Goal: Transaction & Acquisition: Subscribe to service/newsletter

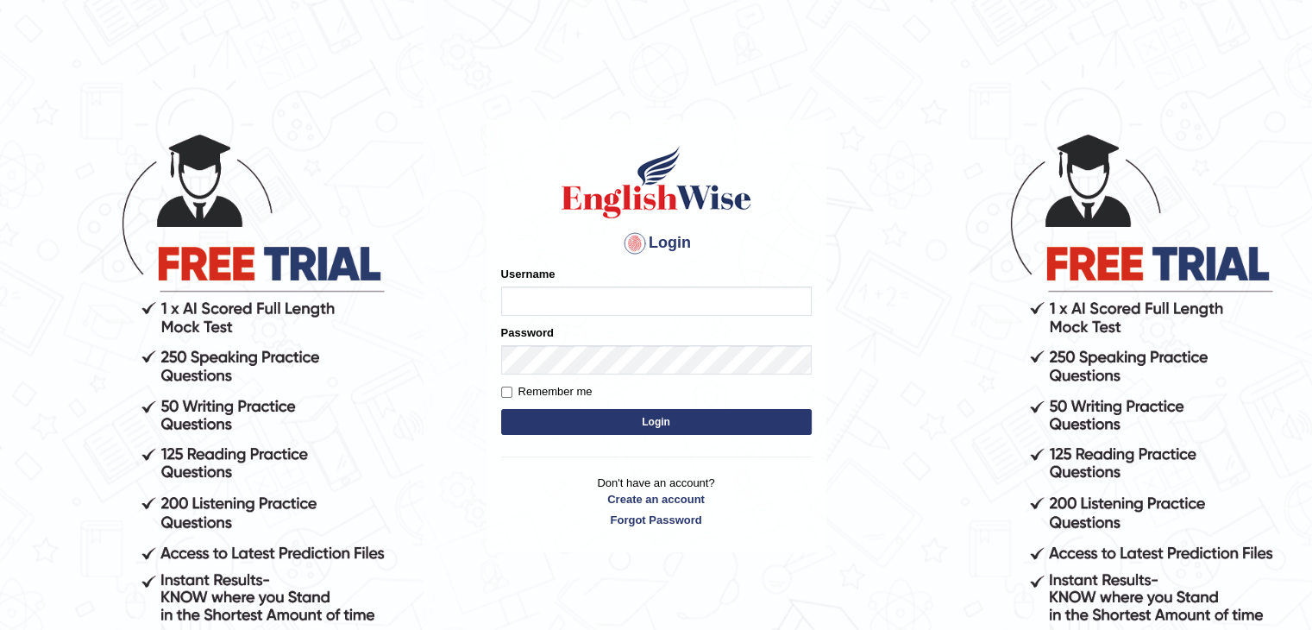
click at [536, 300] on input "Username" at bounding box center [656, 300] width 311 height 29
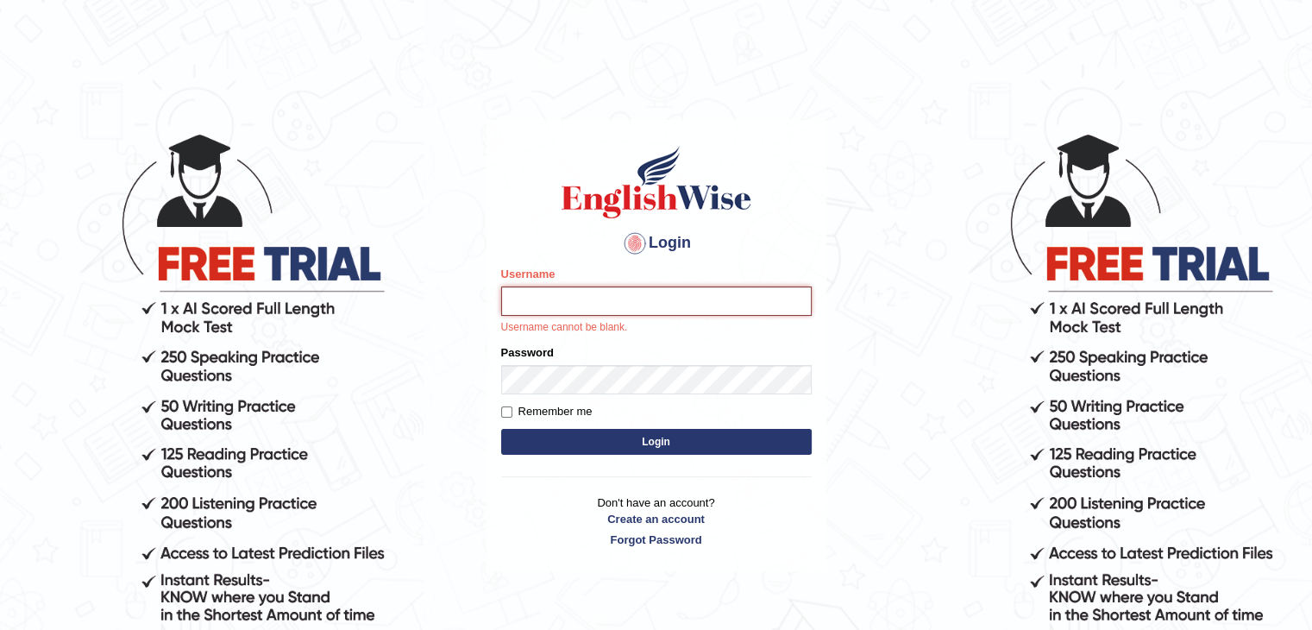
type input "Khushbu1990"
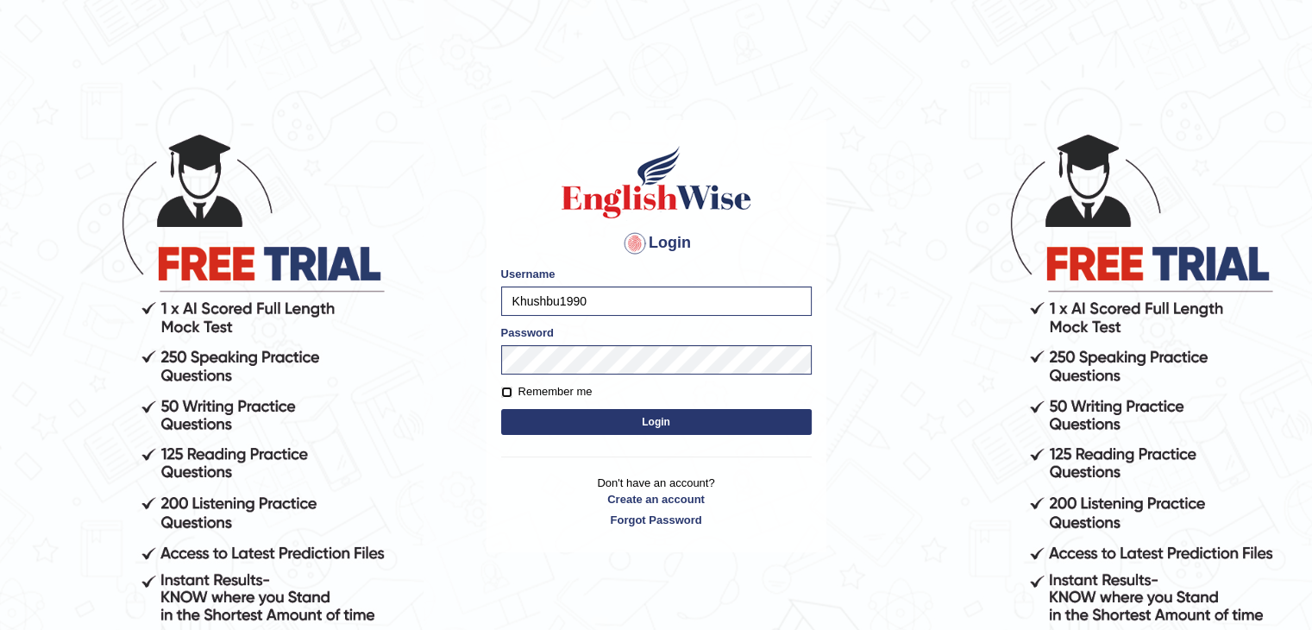
click at [511, 387] on input "Remember me" at bounding box center [506, 391] width 11 height 11
checkbox input "true"
click at [580, 425] on button "Login" at bounding box center [656, 422] width 311 height 26
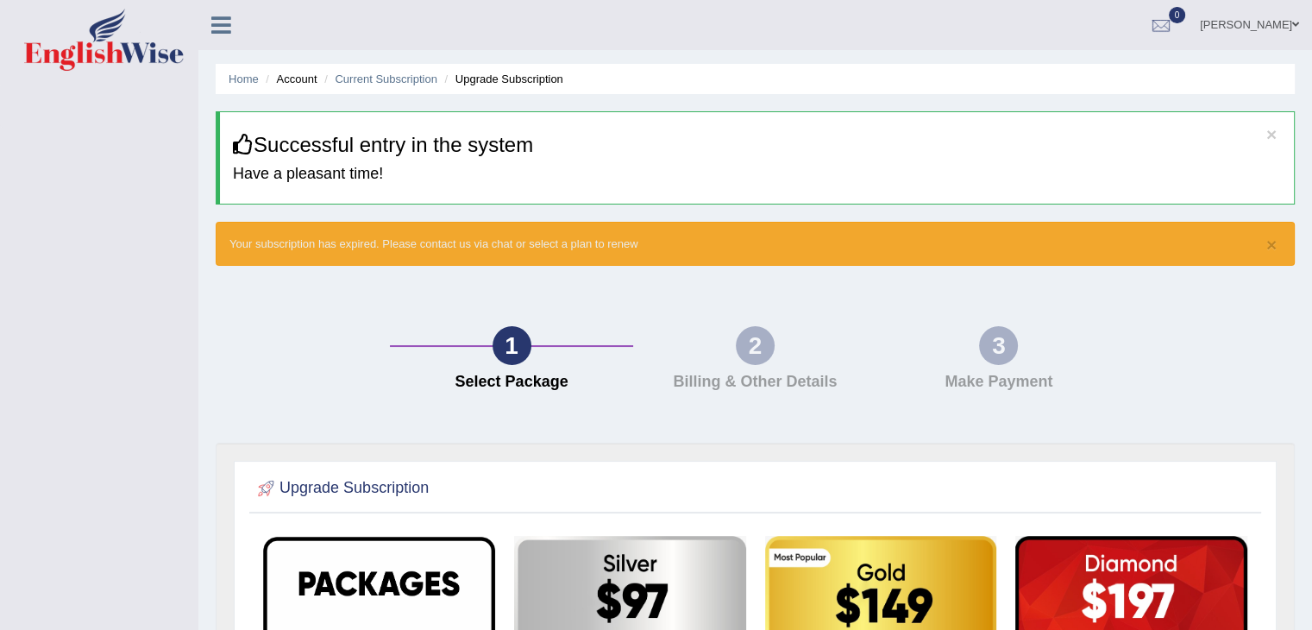
click at [102, 385] on div "Toggle navigation khushbu Toggle navigation Username: Khushbu1990 Access Type: …" at bounding box center [656, 591] width 1312 height 1183
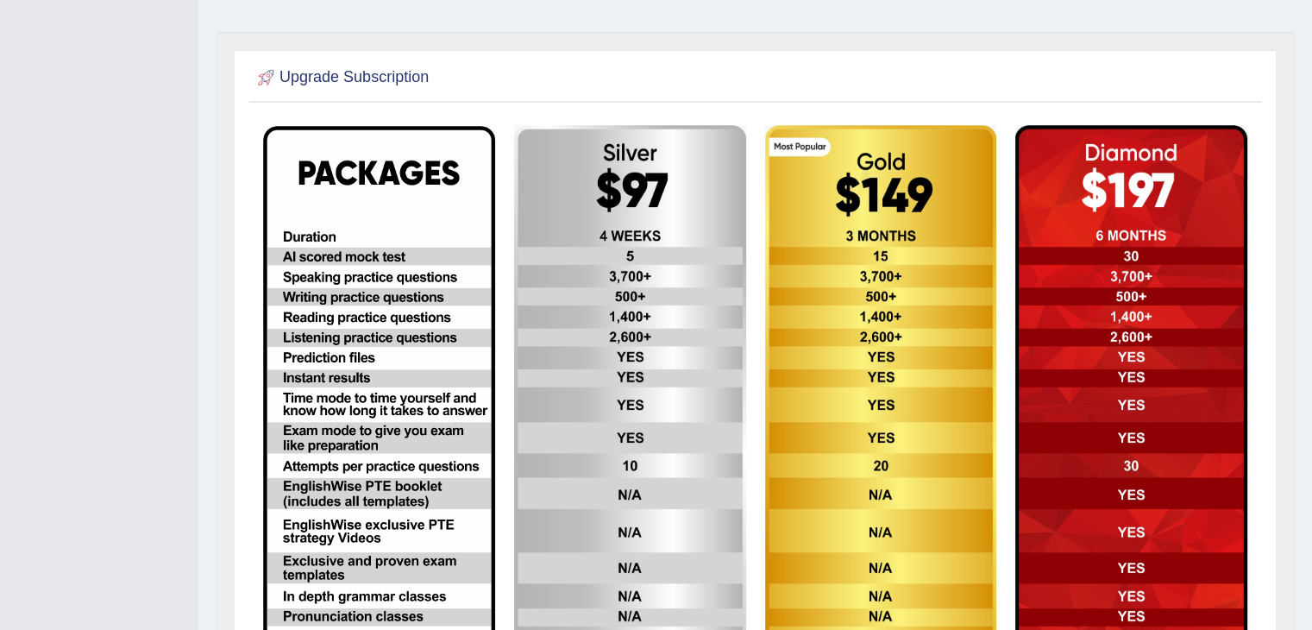
scroll to position [414, 0]
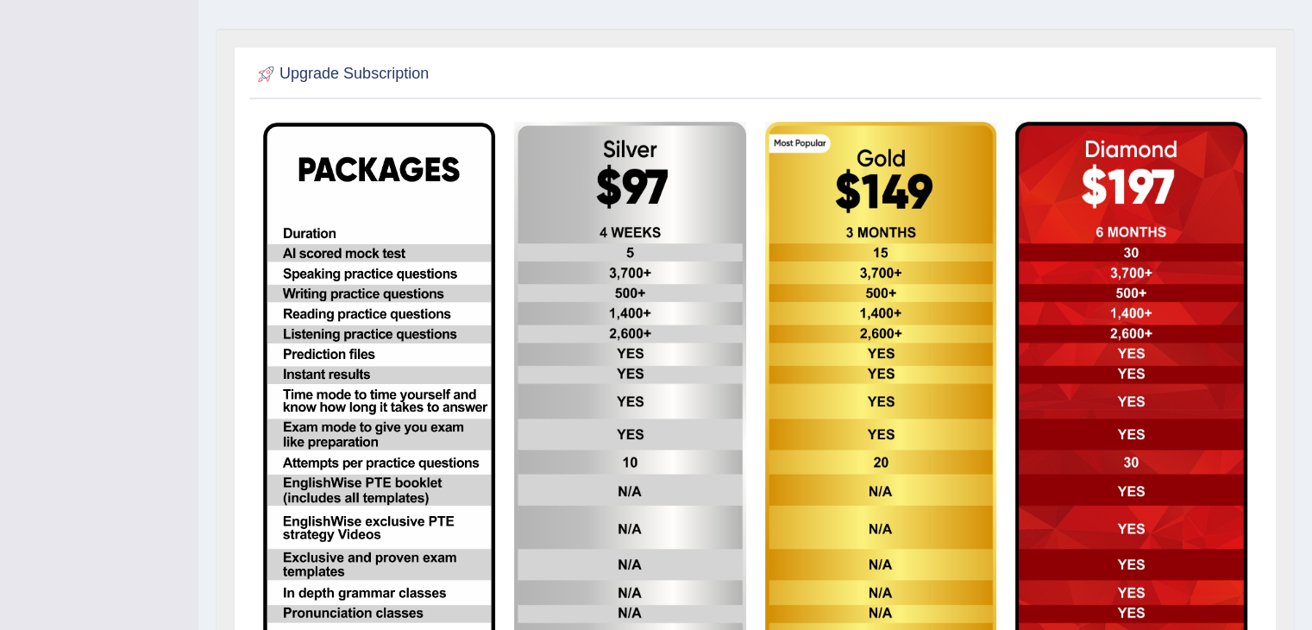
click at [849, 386] on img at bounding box center [881, 383] width 232 height 523
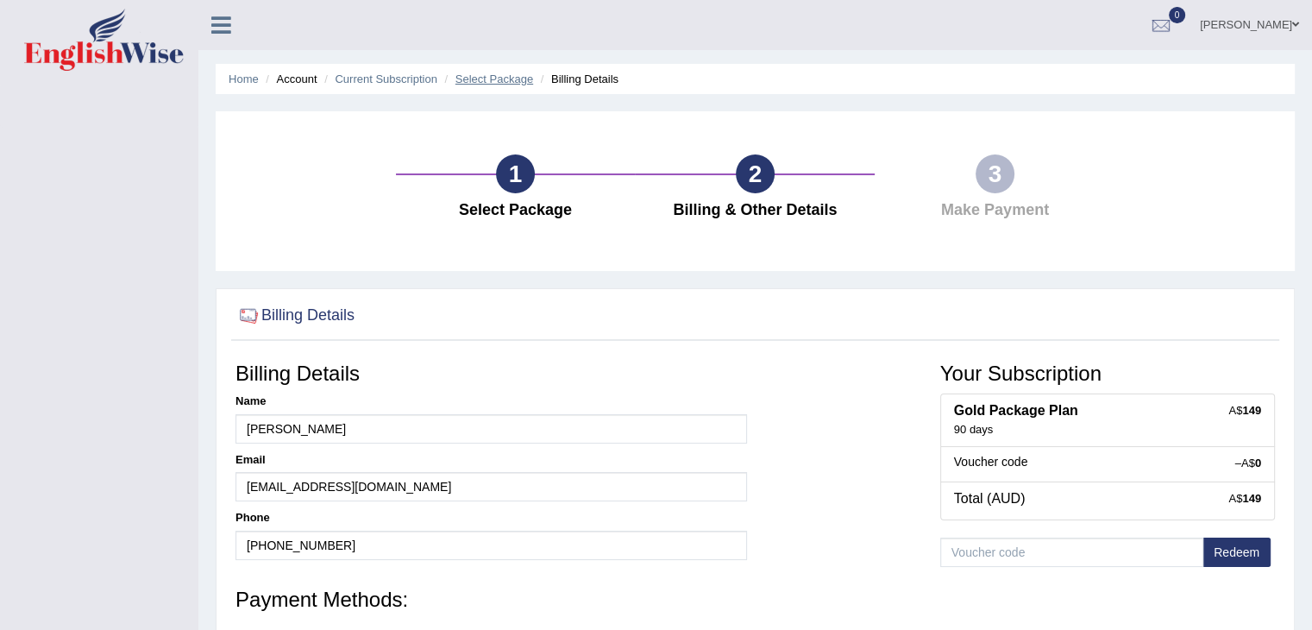
click at [483, 77] on link "Select Package" at bounding box center [494, 78] width 78 height 13
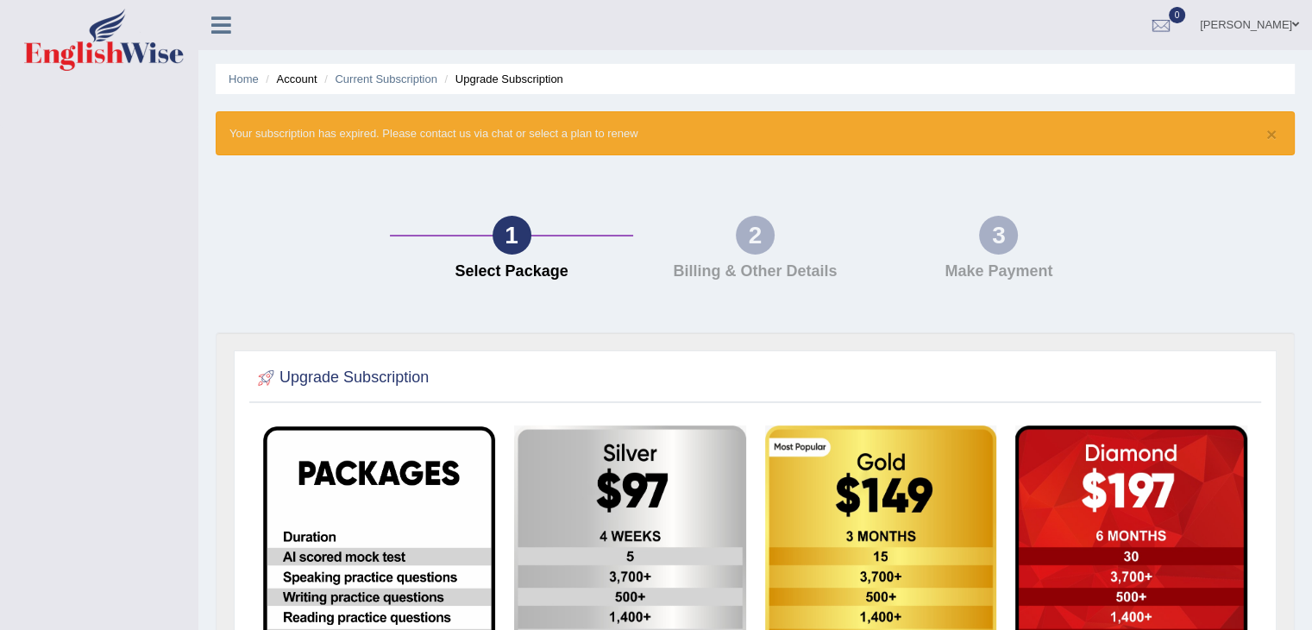
click at [245, 241] on div "1 Select Package 2 Billing & Other Details 3 Make Payment" at bounding box center [755, 253] width 1096 height 160
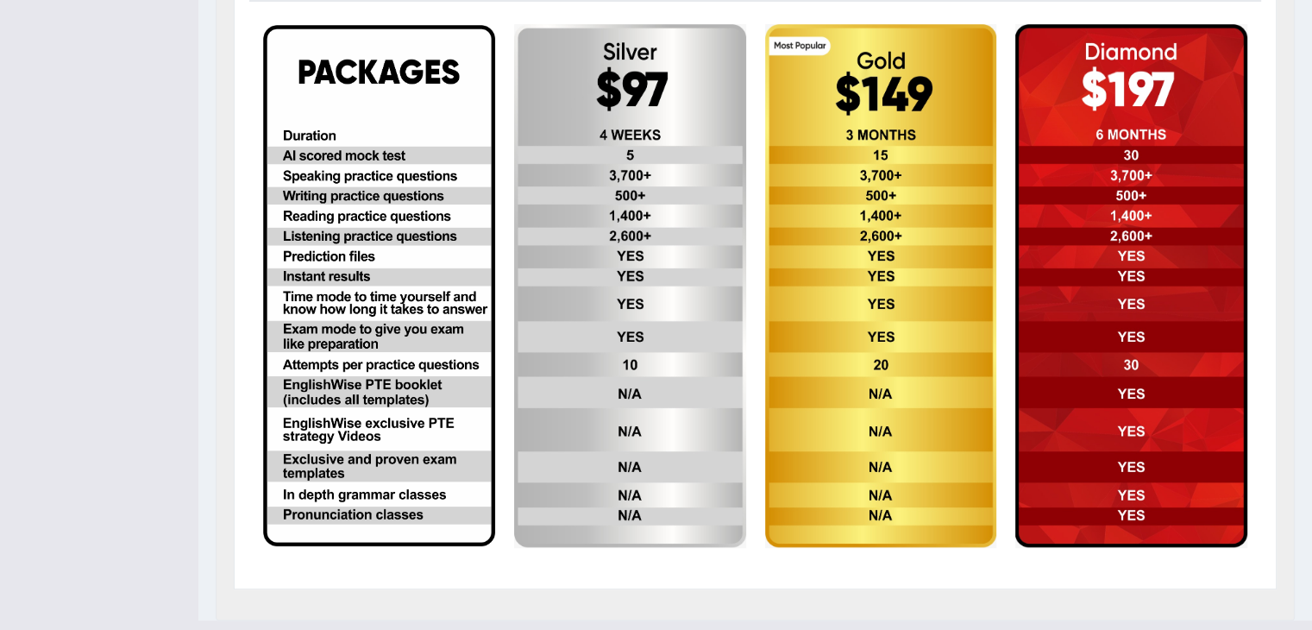
scroll to position [402, 0]
click at [872, 131] on img at bounding box center [881, 284] width 232 height 523
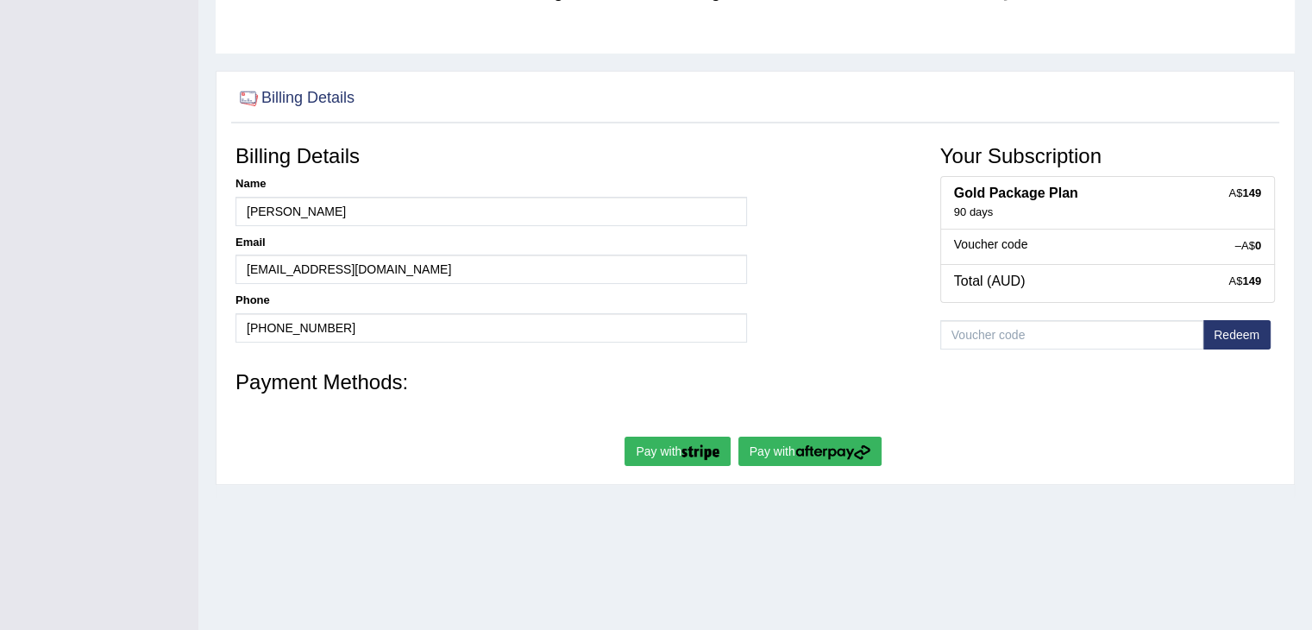
scroll to position [212, 0]
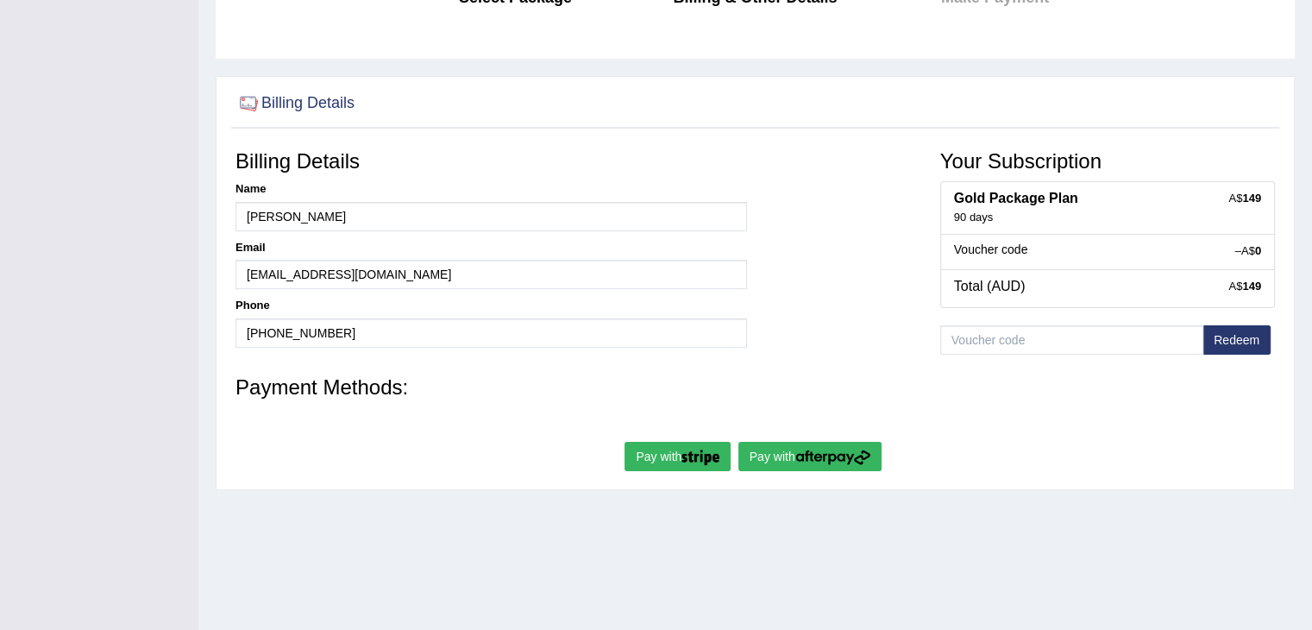
click at [825, 453] on img "submit" at bounding box center [832, 457] width 75 height 16
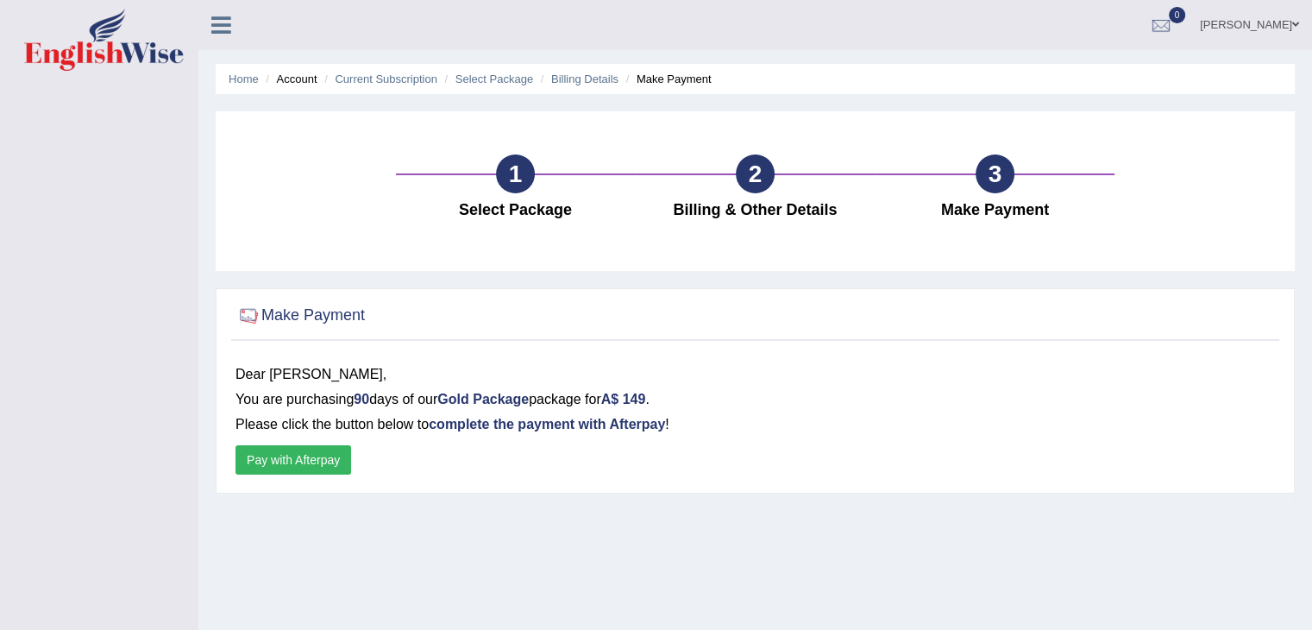
click at [321, 460] on button "Pay with Afterpay" at bounding box center [293, 459] width 116 height 29
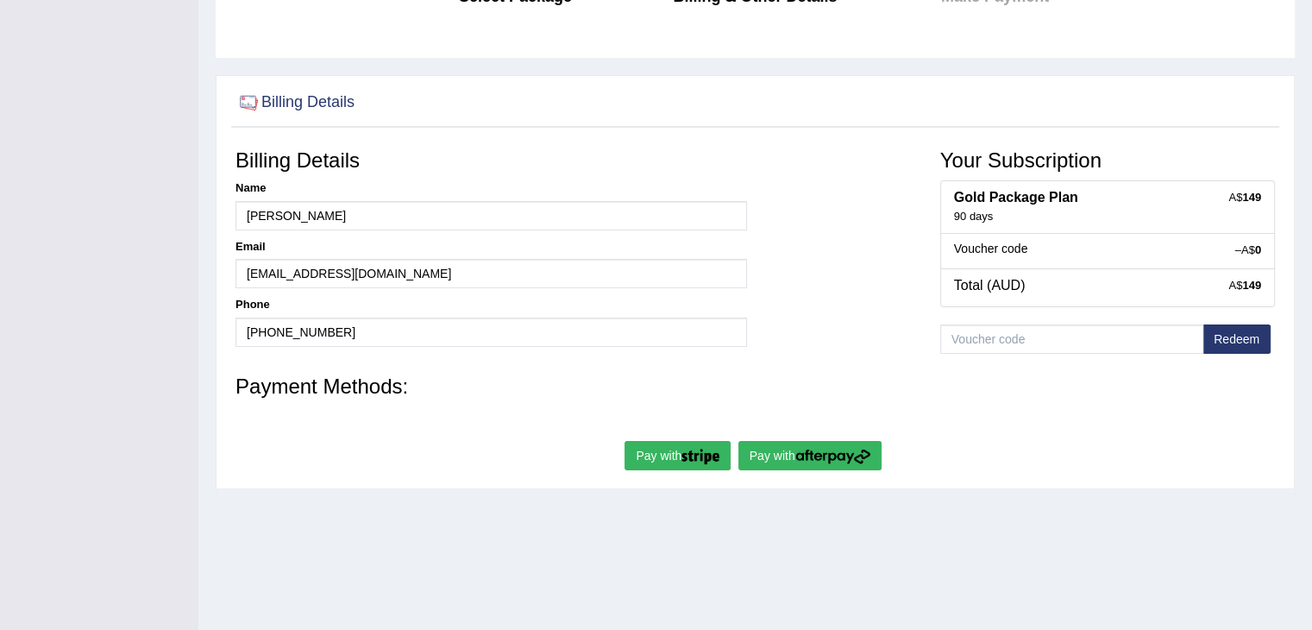
click at [695, 450] on img "submit" at bounding box center [700, 457] width 38 height 16
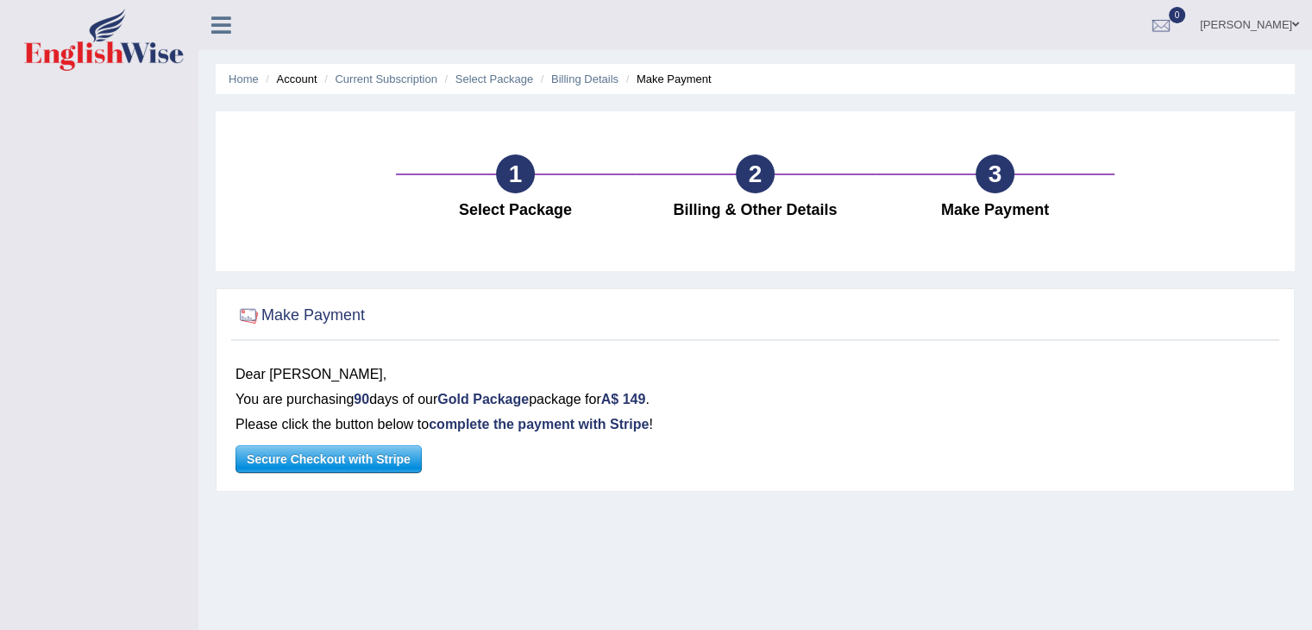
click at [328, 460] on span "Secure Checkout with Stripe" at bounding box center [328, 459] width 185 height 26
click at [489, 78] on link "Select Package" at bounding box center [494, 78] width 78 height 13
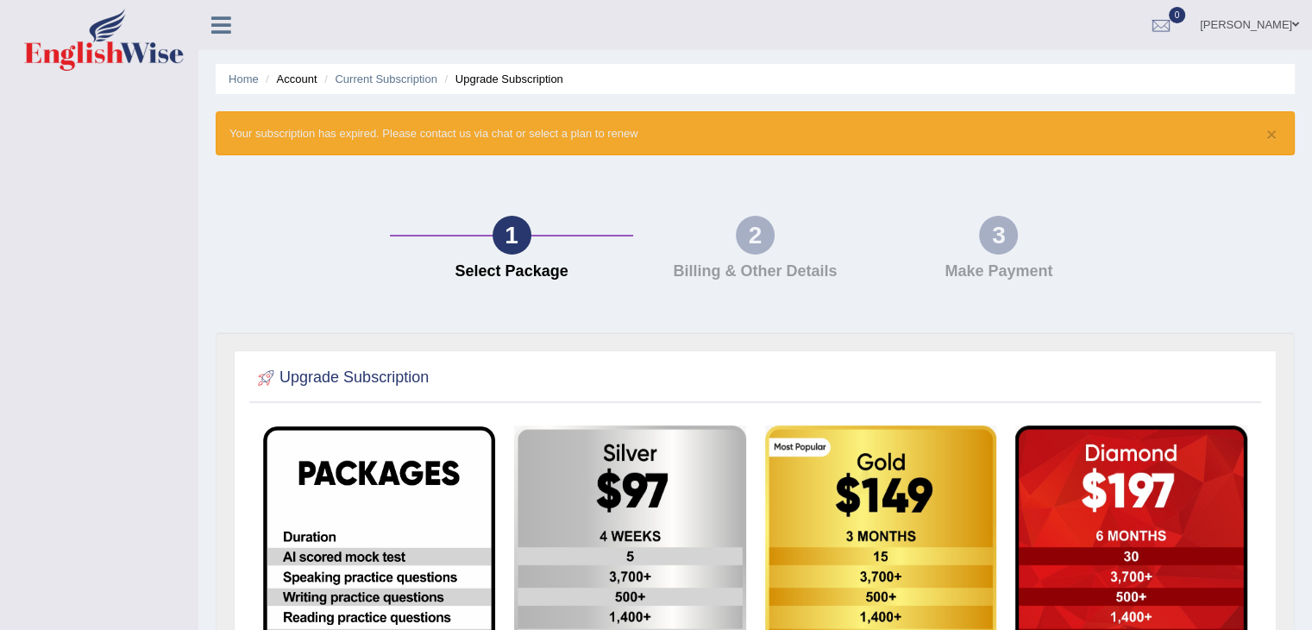
click at [304, 80] on li "Account" at bounding box center [288, 79] width 55 height 16
click at [242, 75] on link "Home" at bounding box center [244, 78] width 30 height 13
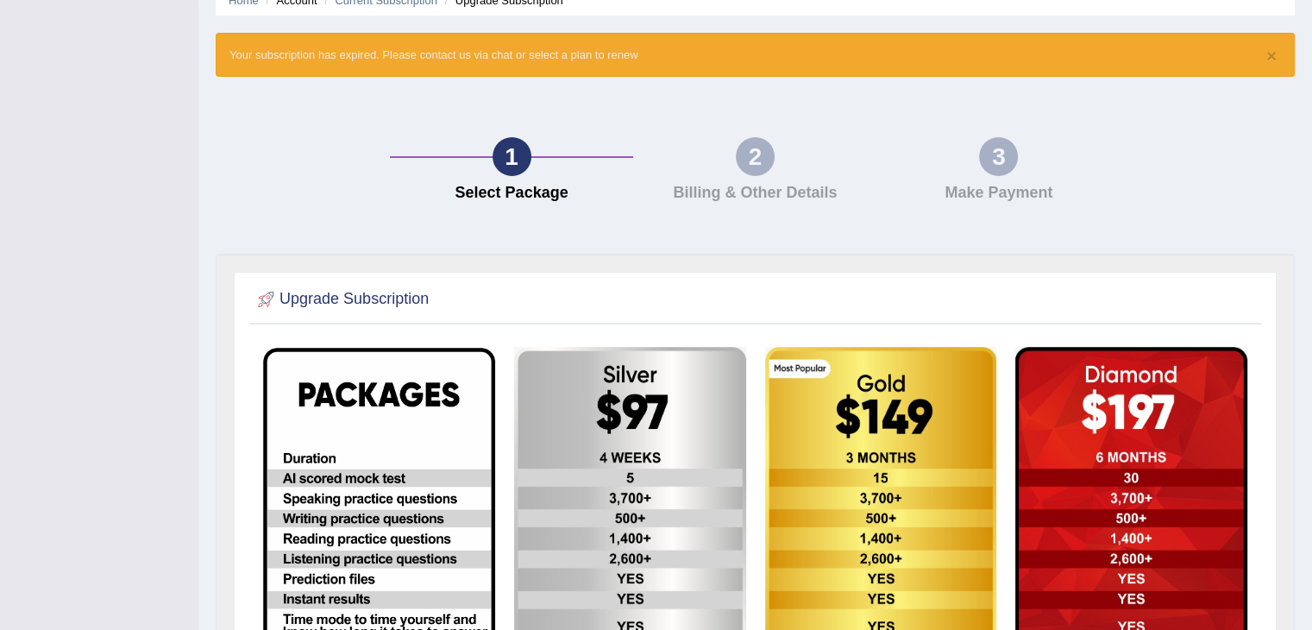
scroll to position [63, 0]
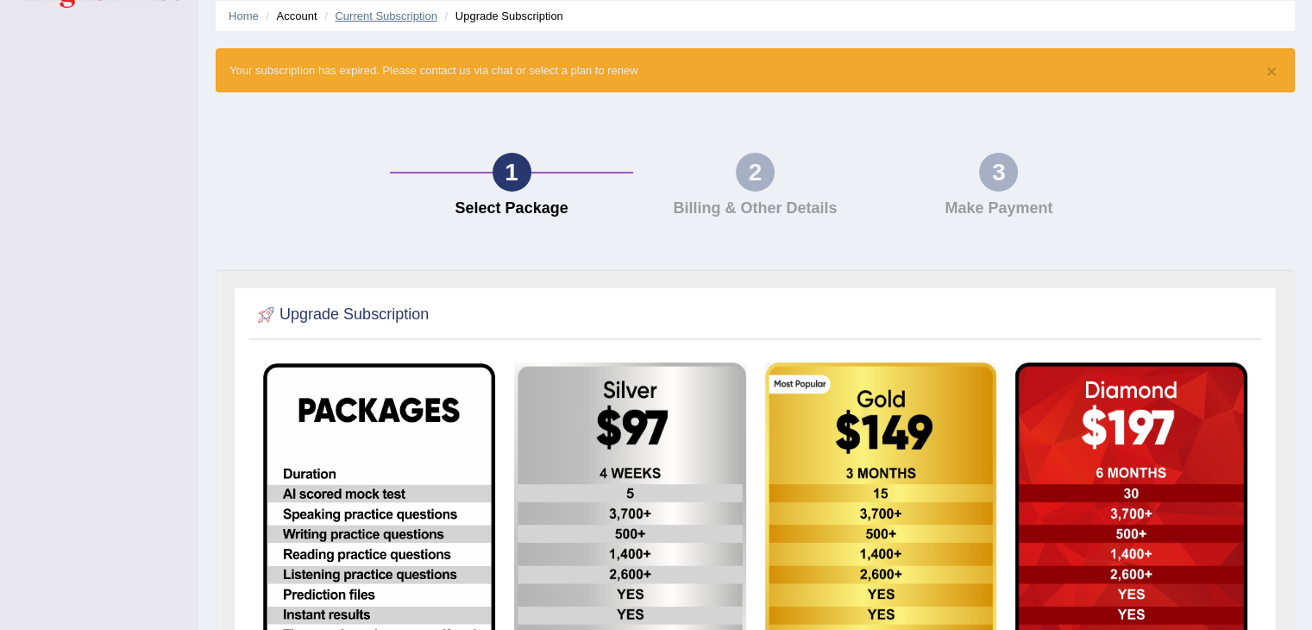
click at [376, 16] on link "Current Subscription" at bounding box center [386, 15] width 103 height 13
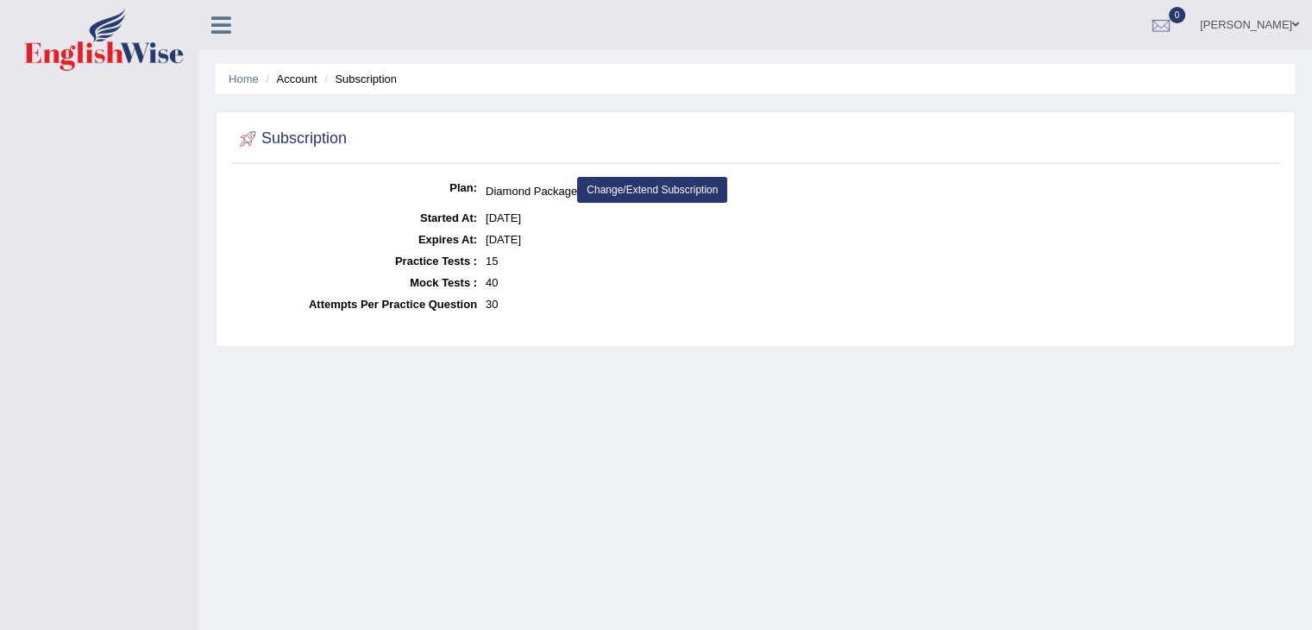
click at [636, 191] on link "Change/Extend Subscription" at bounding box center [652, 190] width 150 height 26
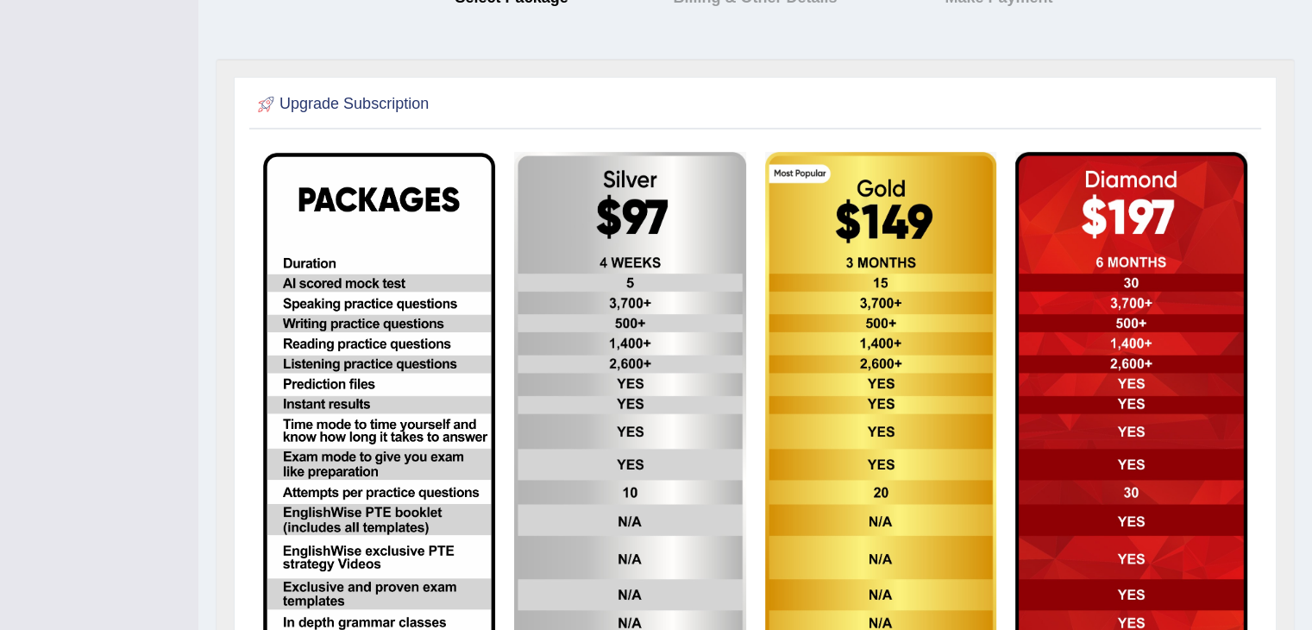
scroll to position [286, 0]
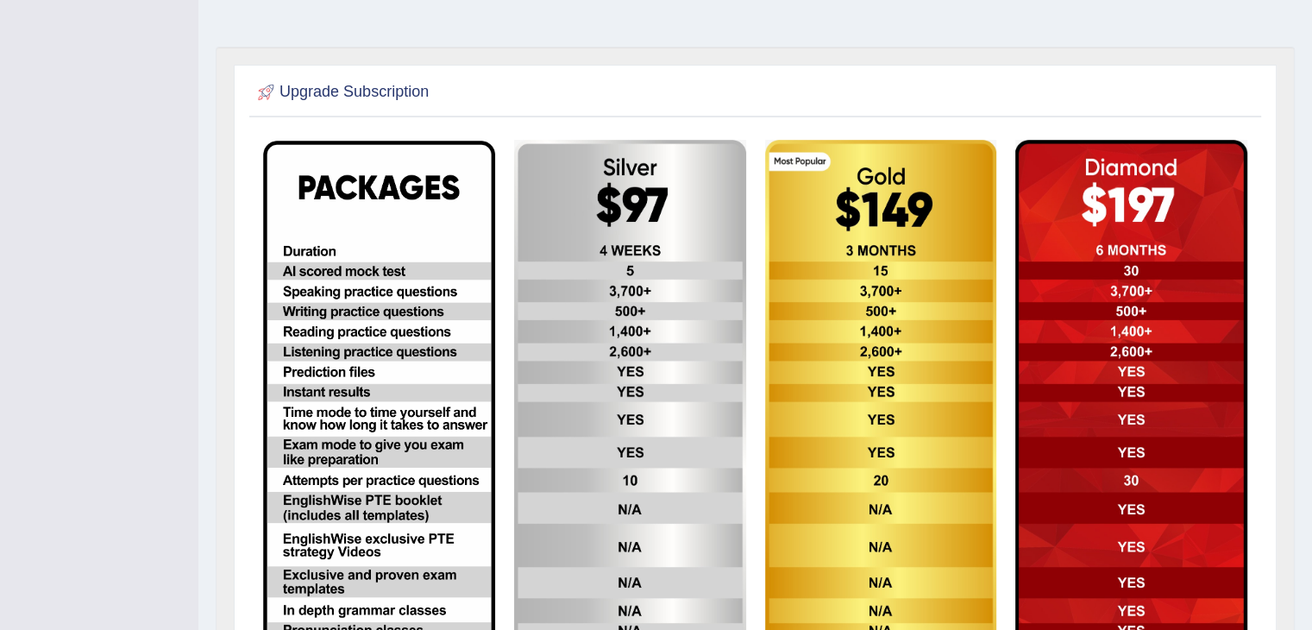
click at [823, 209] on img at bounding box center [881, 401] width 232 height 523
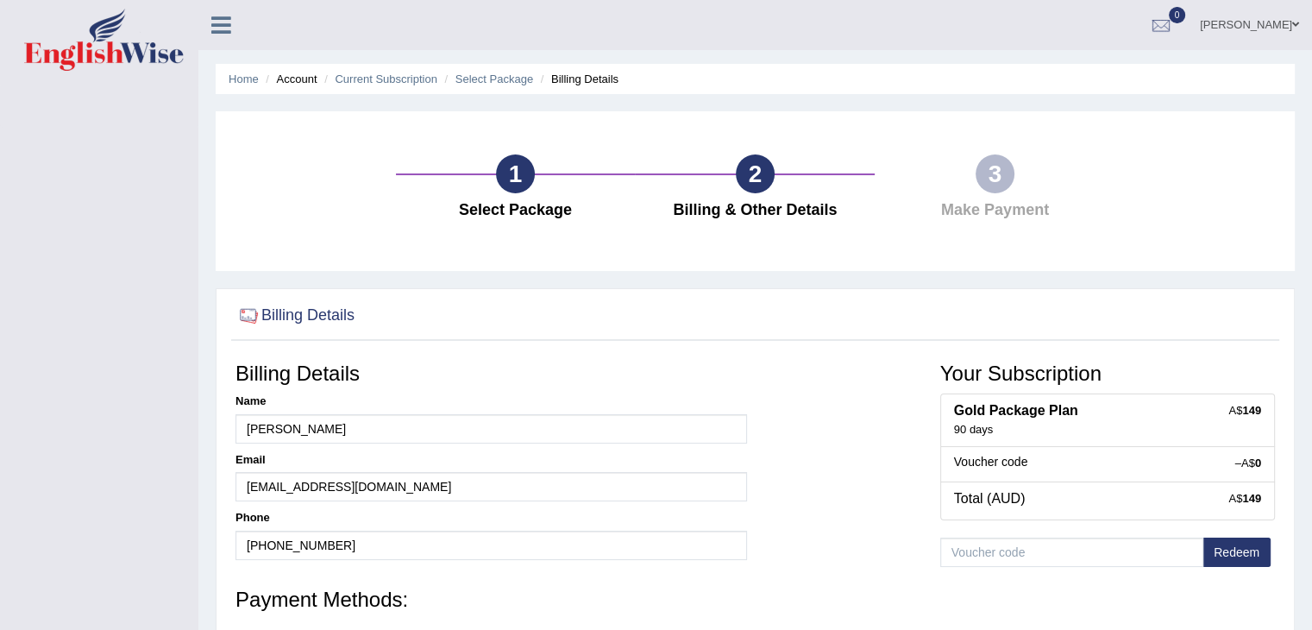
click at [221, 24] on icon at bounding box center [221, 25] width 20 height 22
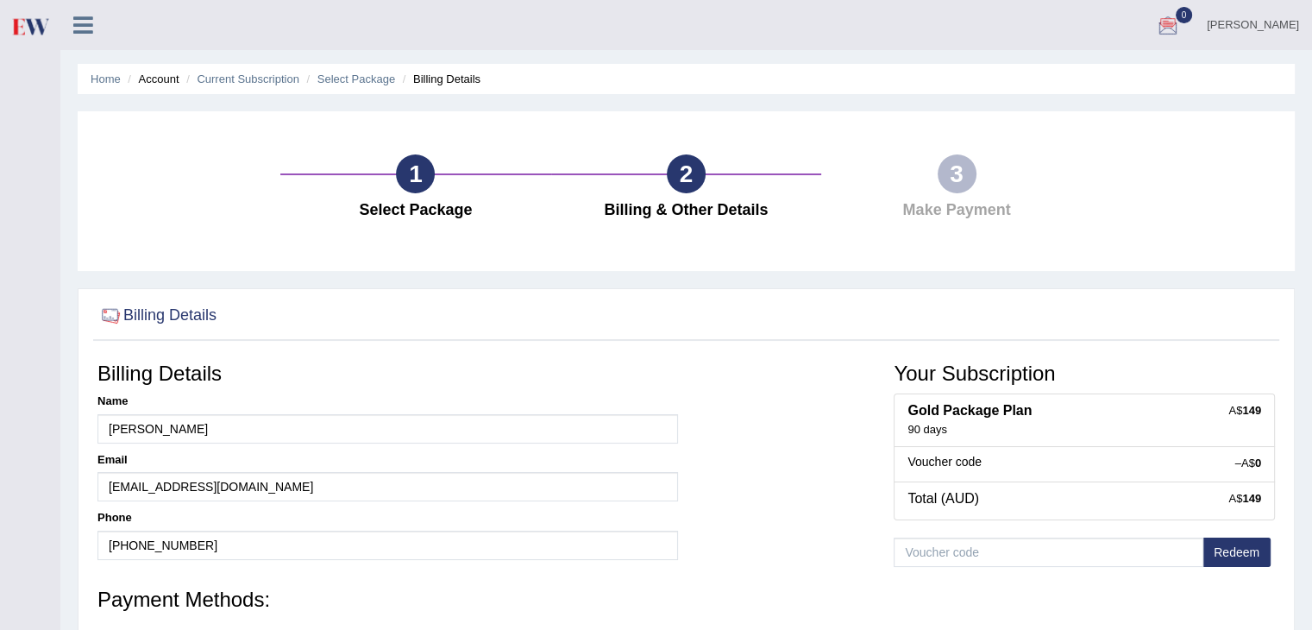
click at [1275, 22] on link "[PERSON_NAME]" at bounding box center [1253, 22] width 118 height 45
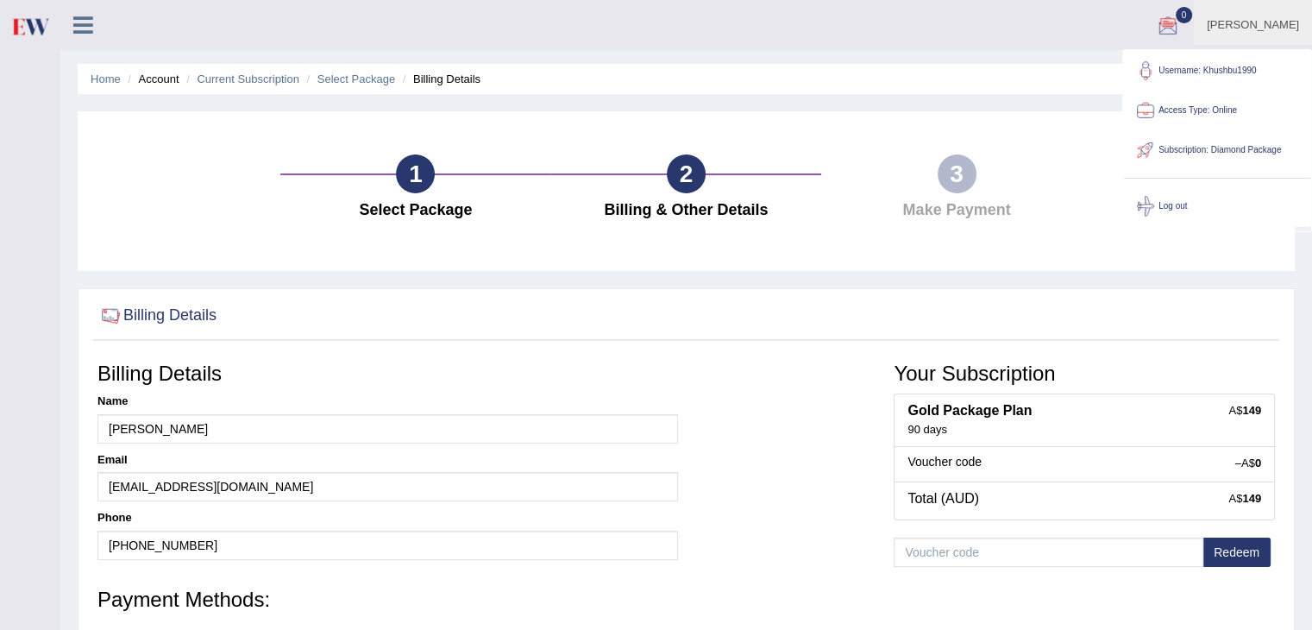
click at [1014, 49] on ul "khushbu Toggle navigation Username: Khushbu1990 Access Type: Online Subscriptio…" at bounding box center [874, 24] width 876 height 49
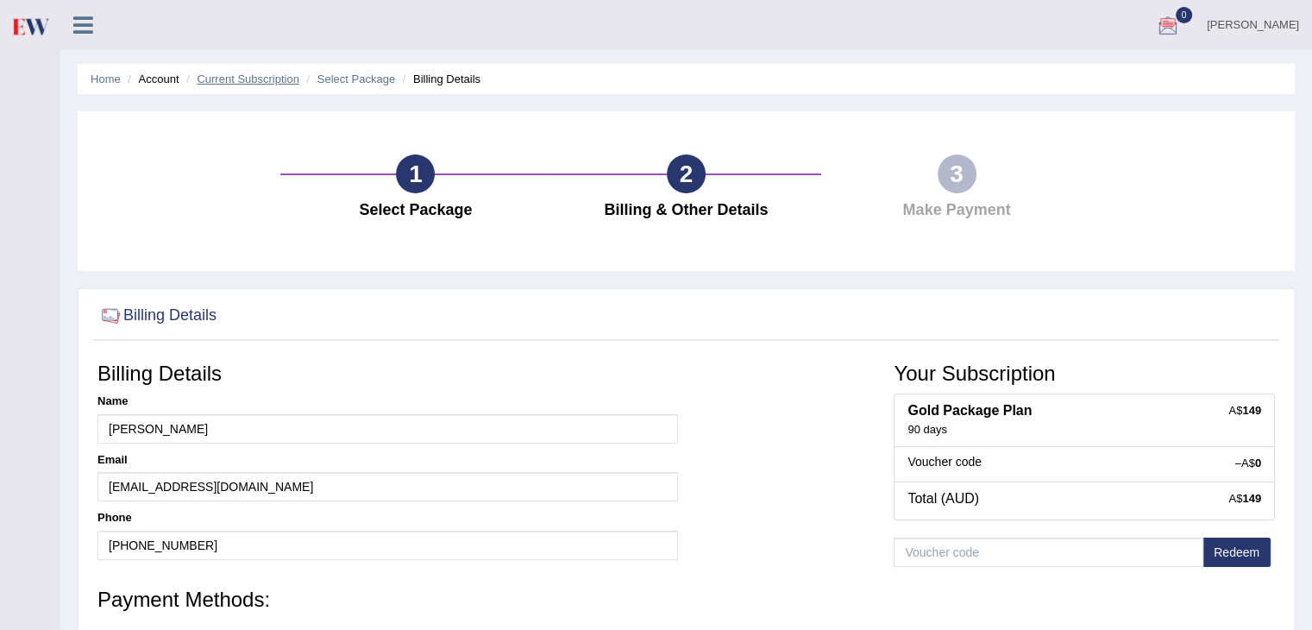
click at [259, 84] on link "Current Subscription" at bounding box center [248, 78] width 103 height 13
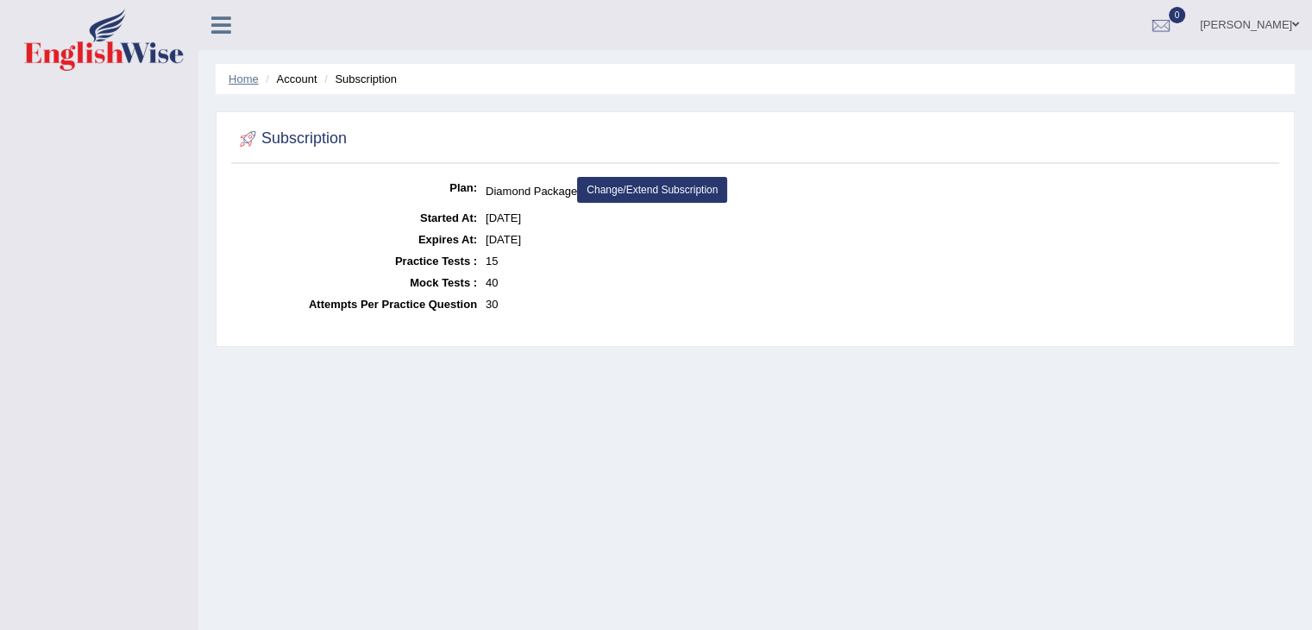
click at [242, 79] on link "Home" at bounding box center [244, 78] width 30 height 13
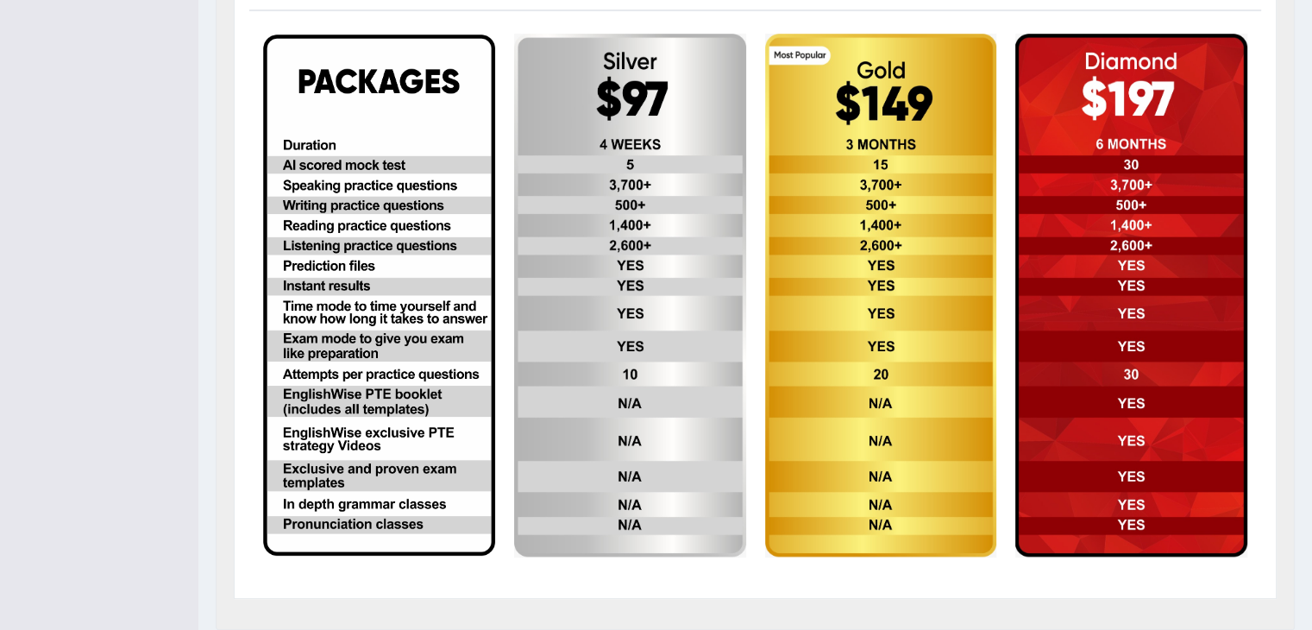
scroll to position [390, 0]
